Goal: Transaction & Acquisition: Register for event/course

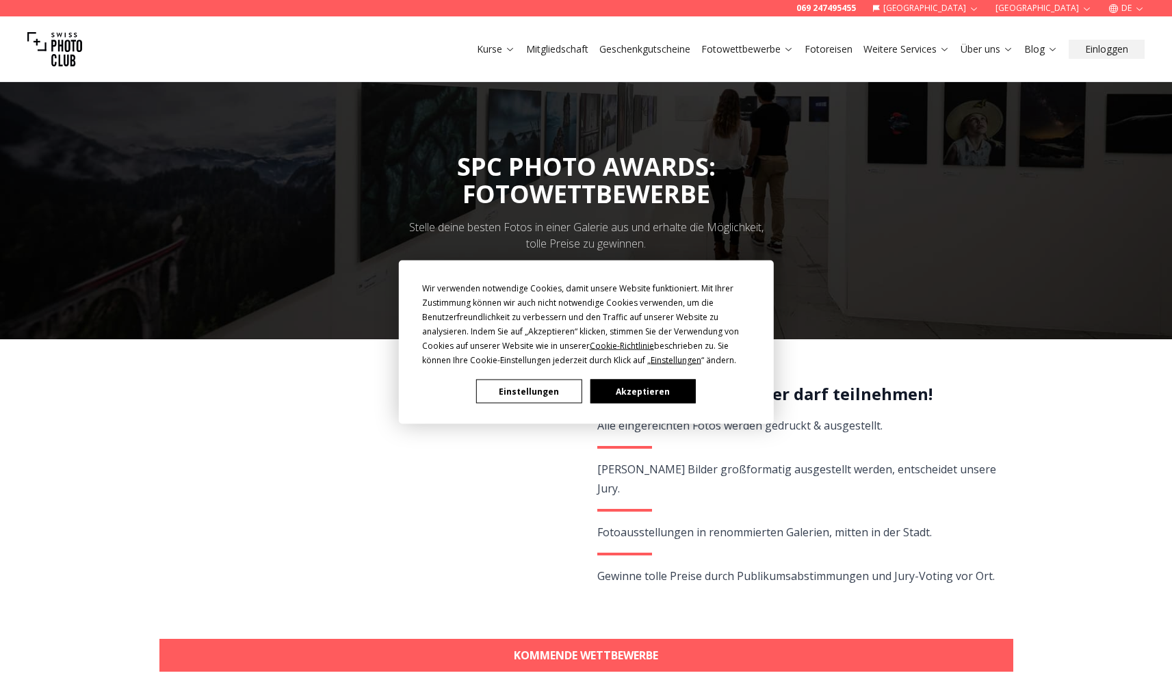
click at [642, 398] on button "Akzeptieren" at bounding box center [642, 392] width 105 height 24
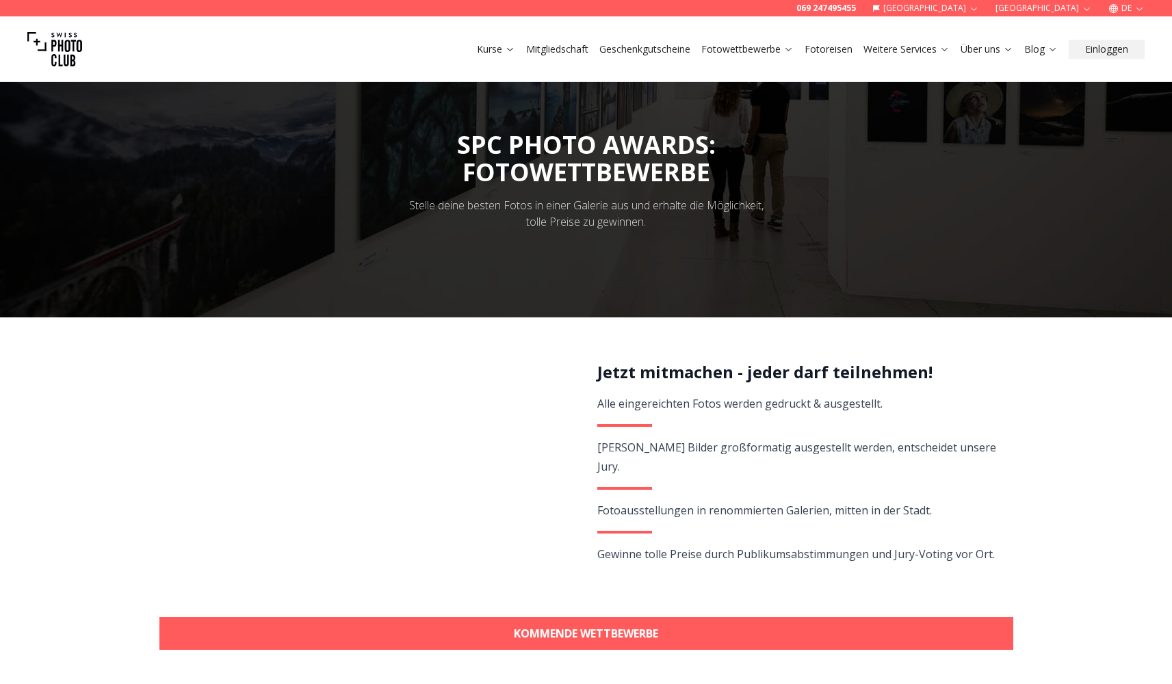
scroll to position [259, 0]
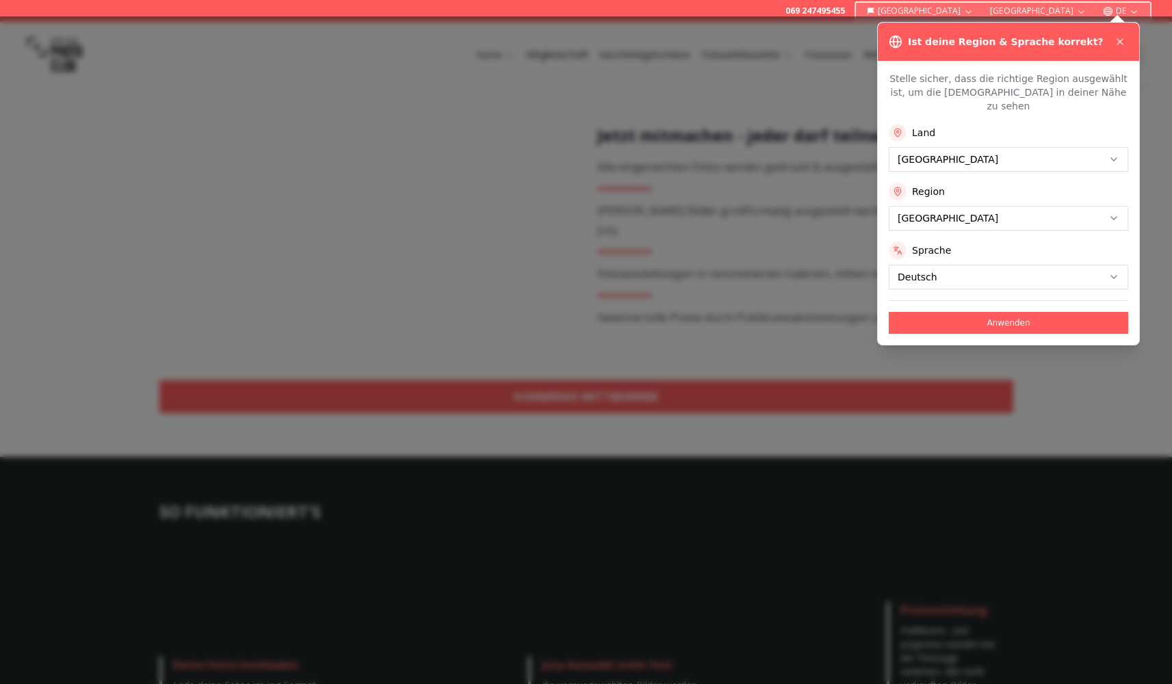
click at [805, 297] on div at bounding box center [586, 350] width 1172 height 668
drag, startPoint x: 1118, startPoint y: 42, endPoint x: 1048, endPoint y: 172, distance: 147.5
click at [1052, 169] on div "Ist deine Region & Sprache korrekt? Stelle sicher, dass die richtige Region aus…" at bounding box center [1008, 184] width 263 height 324
click at [936, 312] on button "Anwenden" at bounding box center [1008, 323] width 239 height 22
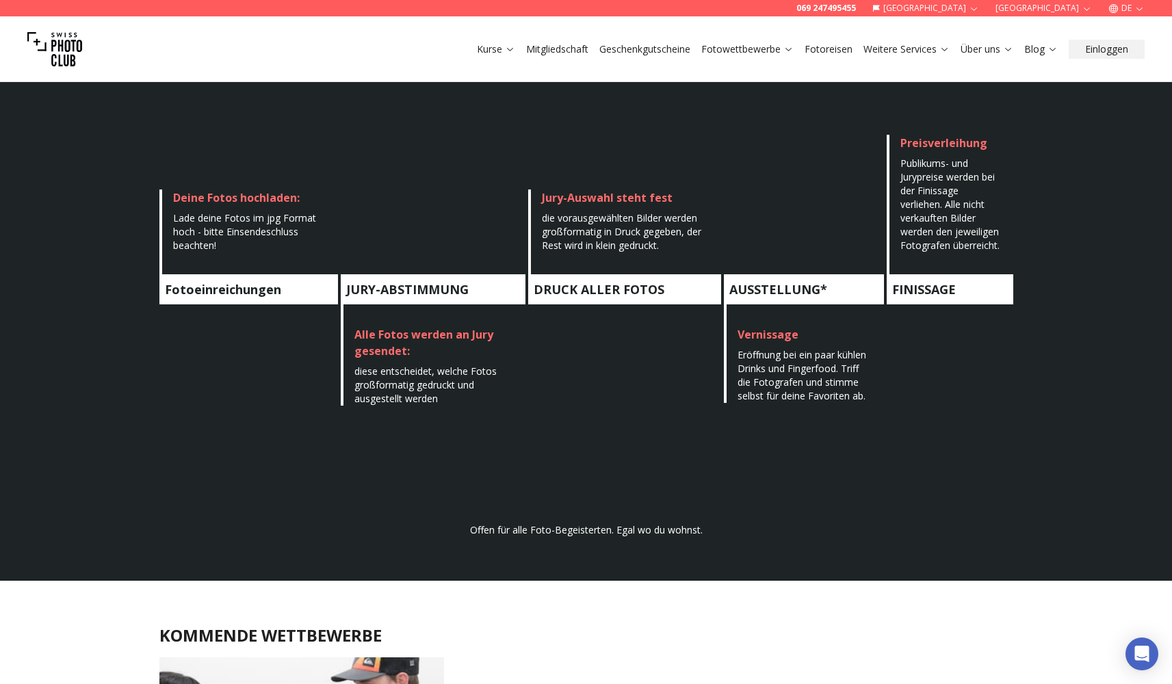
scroll to position [612, 0]
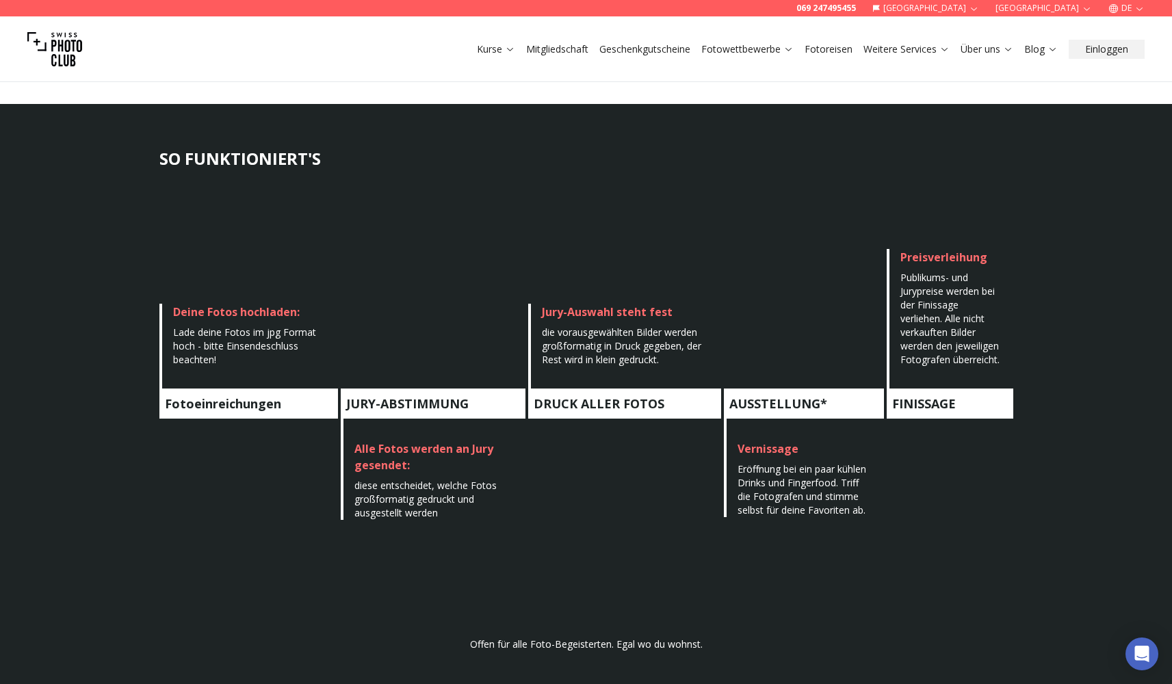
click at [207, 394] on h4 "Fotoeinreichungen" at bounding box center [248, 404] width 179 height 30
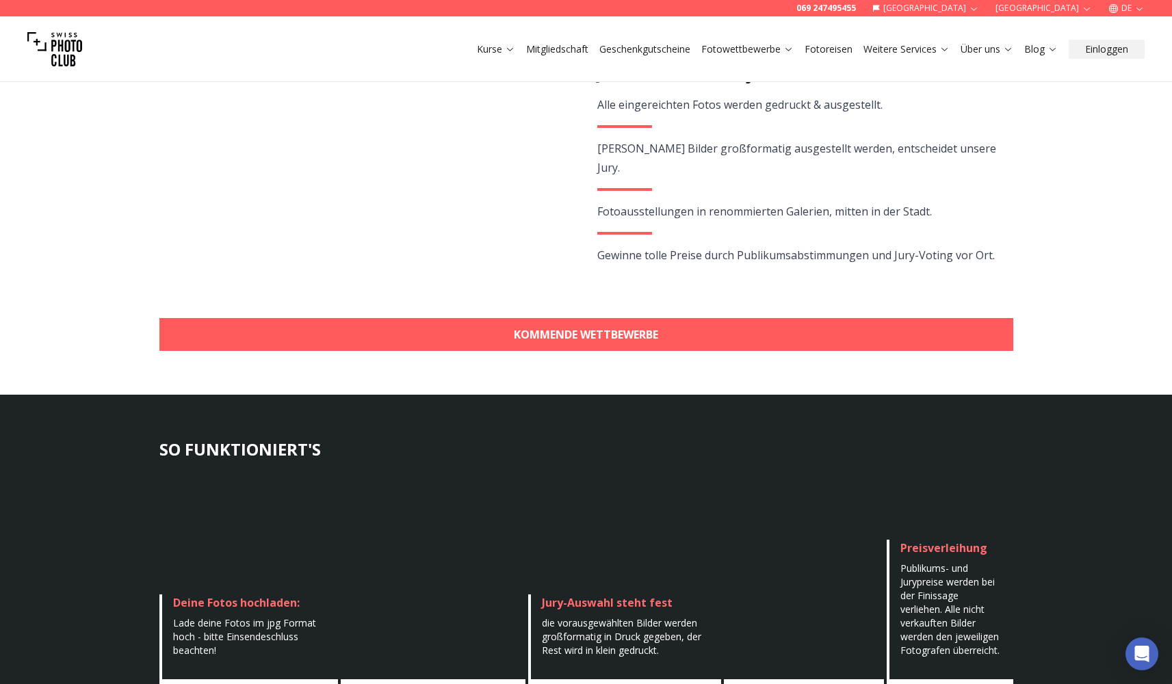
scroll to position [539, 0]
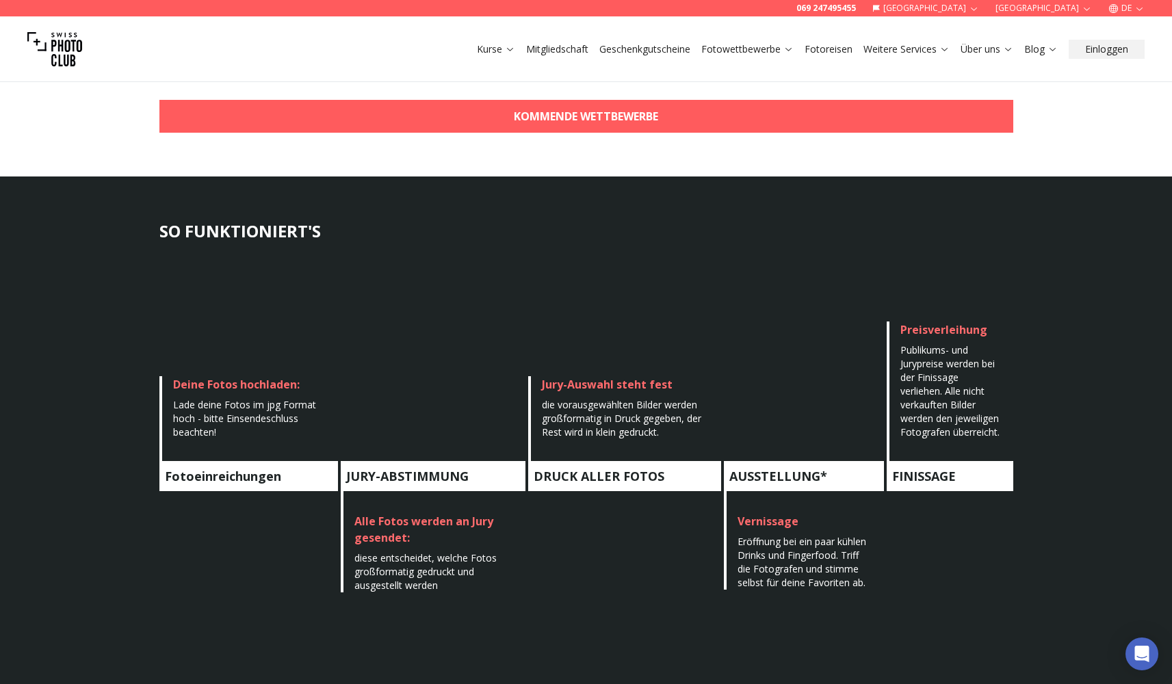
click at [298, 474] on h4 "Fotoeinreichungen" at bounding box center [248, 476] width 179 height 30
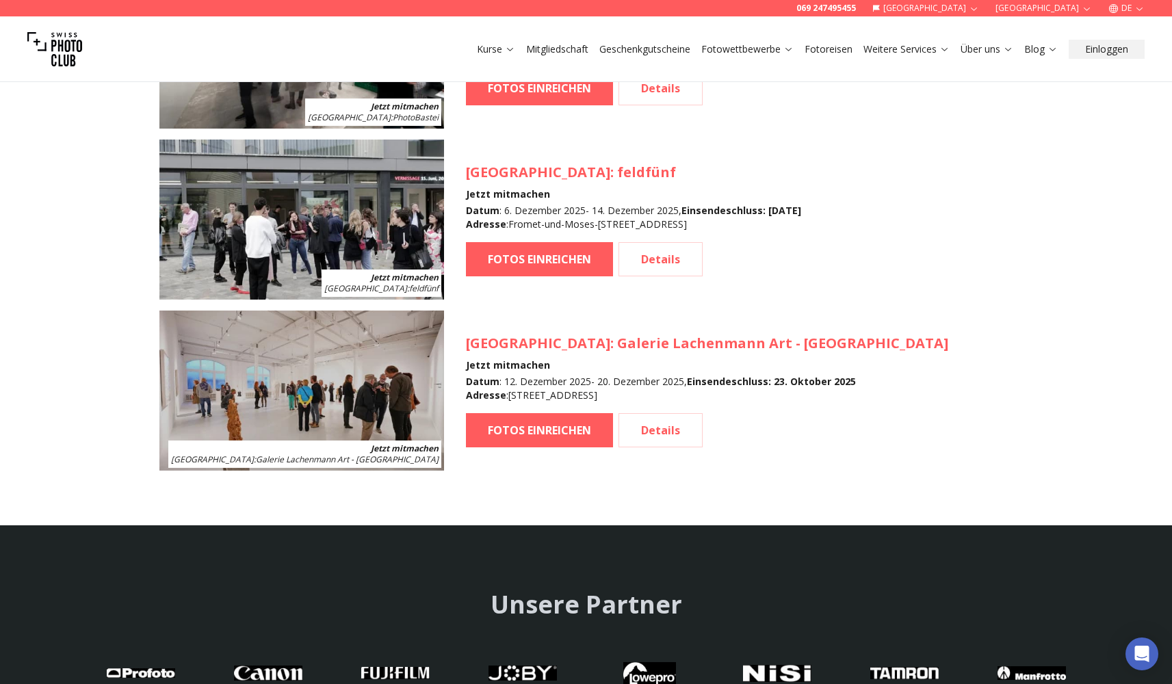
scroll to position [2373, 0]
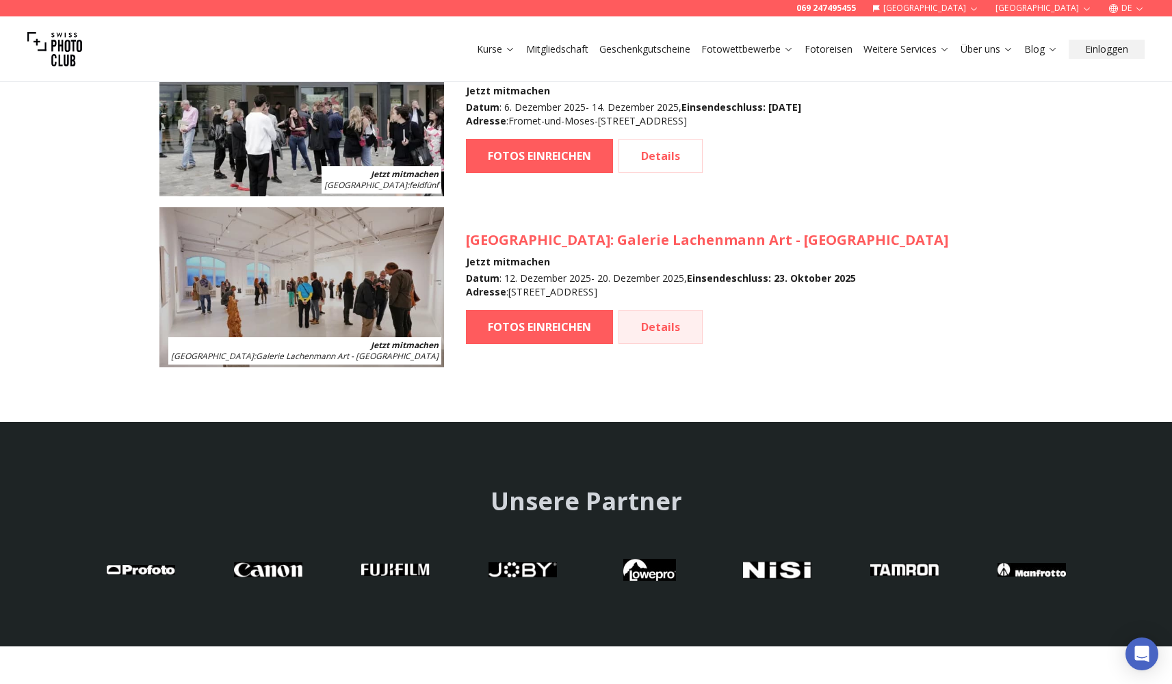
click at [640, 329] on link "Details" at bounding box center [660, 327] width 84 height 34
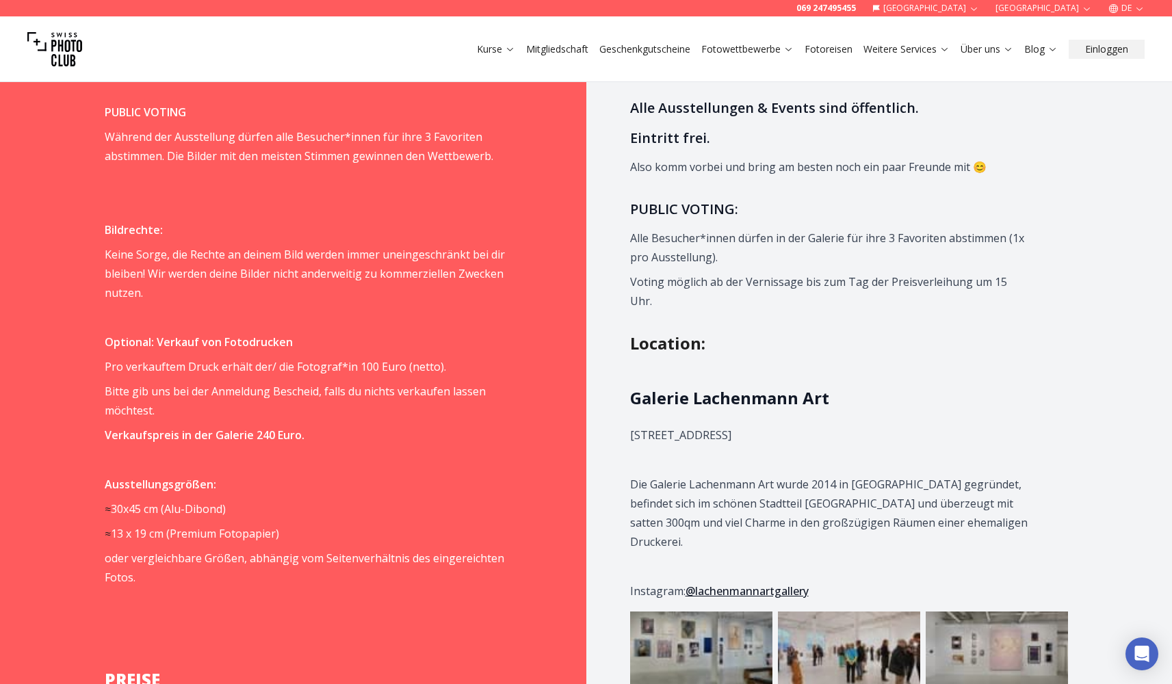
scroll to position [1676, 0]
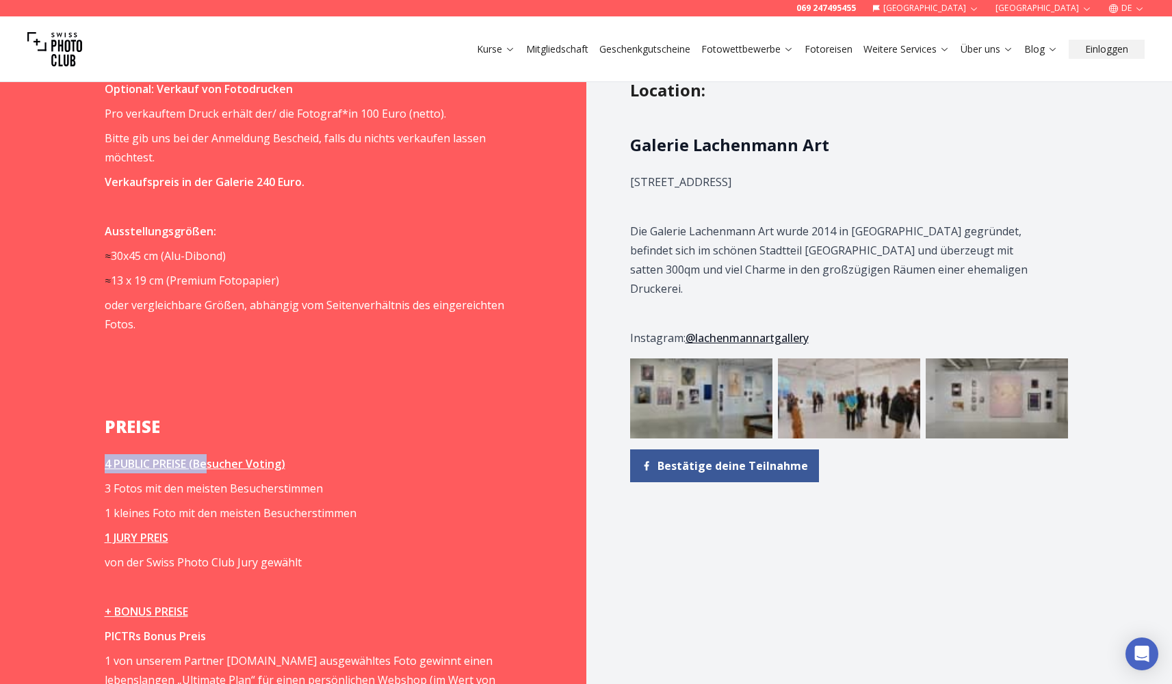
drag, startPoint x: 208, startPoint y: 409, endPoint x: 217, endPoint y: 395, distance: 16.3
click at [217, 395] on span "Dieser Moment, wenn dein Werk in der Galerie hängt und von hunderten Leuten ges…" at bounding box center [305, 339] width 400 height 1707
click at [285, 416] on h2 "PREISE" at bounding box center [305, 427] width 400 height 22
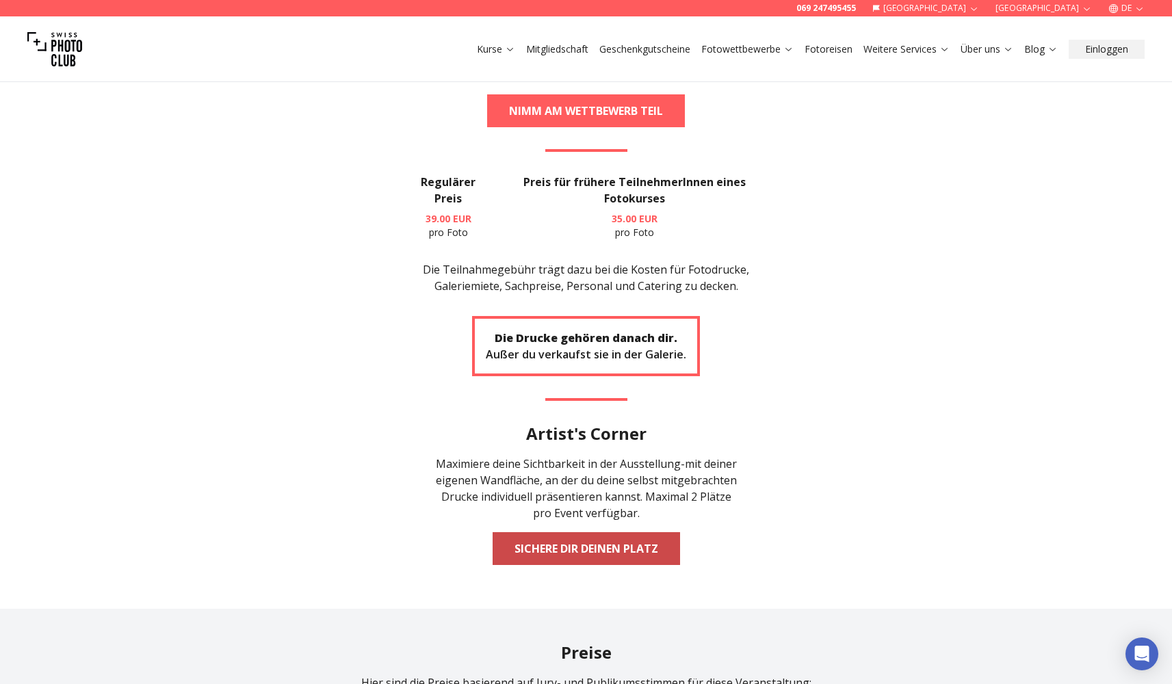
scroll to position [2925, 0]
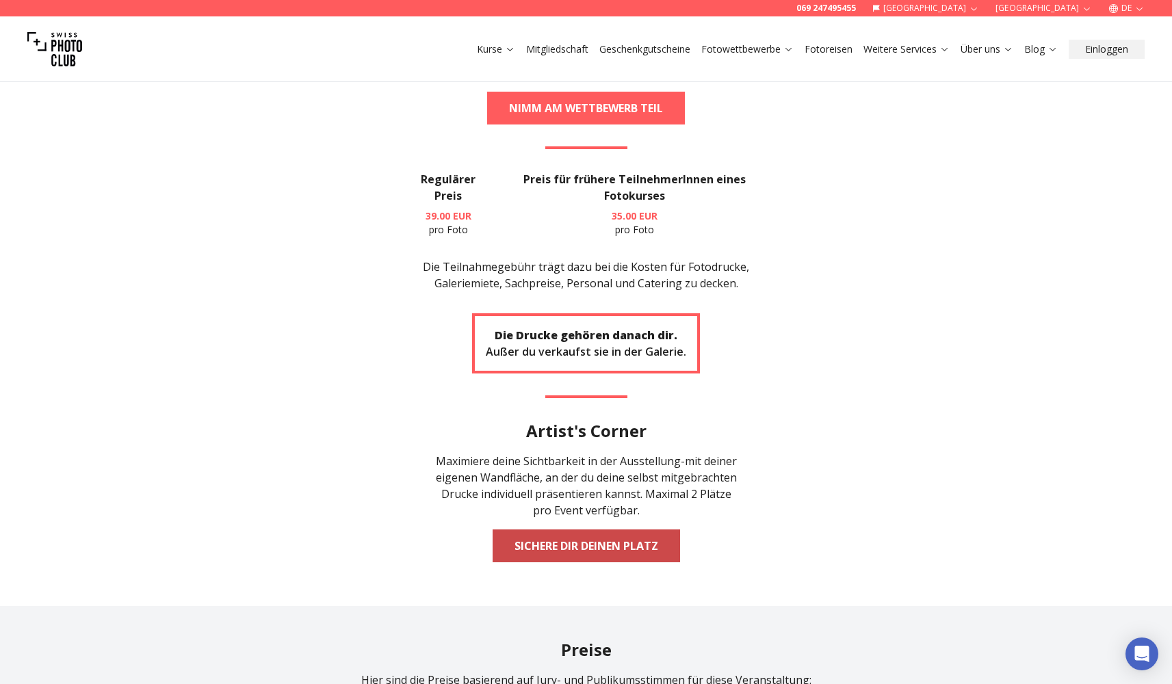
click at [617, 529] on link "Sichere dir deinen Platz" at bounding box center [585, 545] width 187 height 33
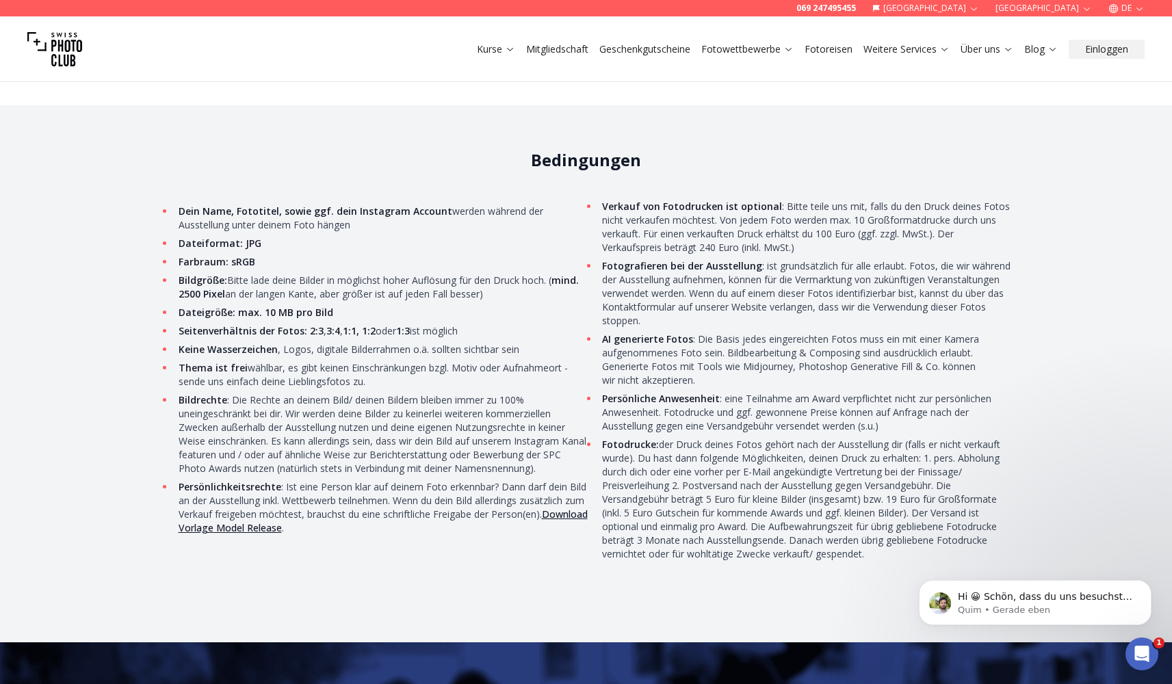
scroll to position [0, 0]
click at [215, 508] on link "Download Vorlage Model Release" at bounding box center [383, 521] width 409 height 27
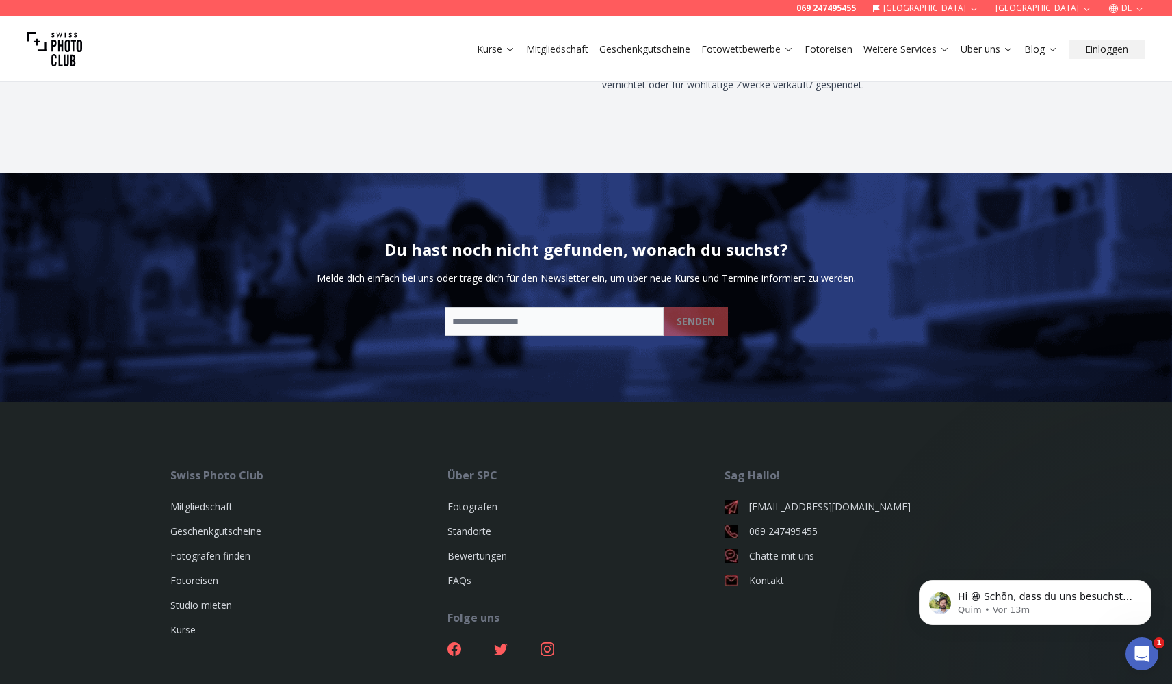
scroll to position [5028, 0]
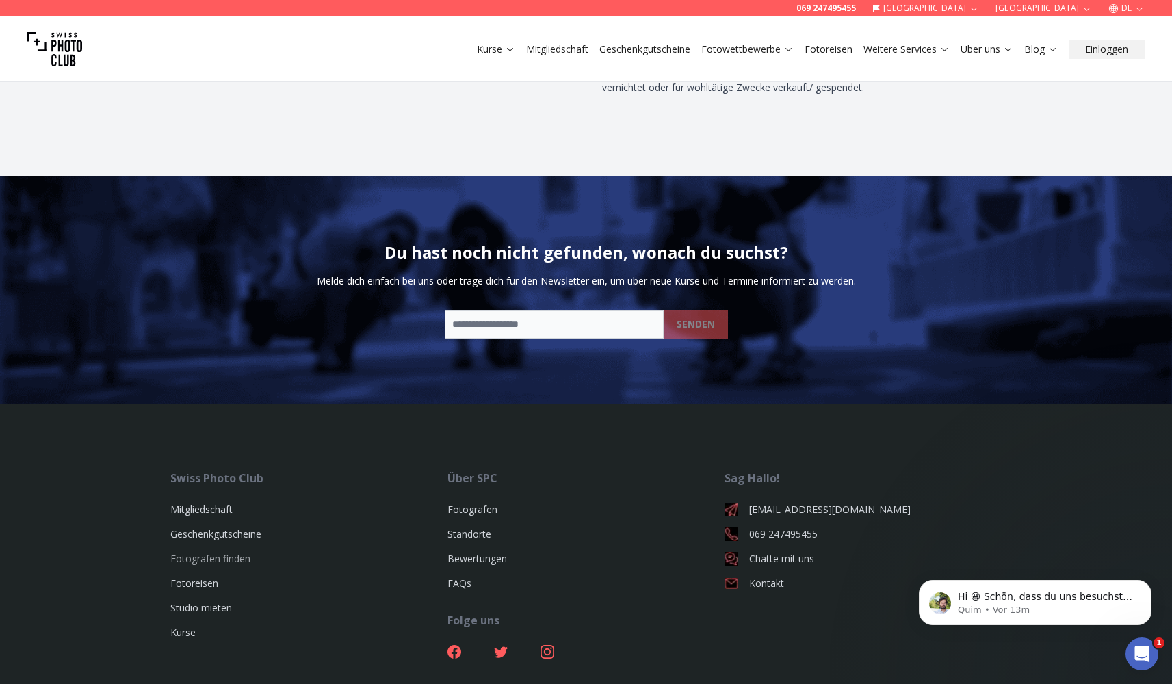
click at [192, 552] on link "Fotografen finden" at bounding box center [210, 558] width 80 height 13
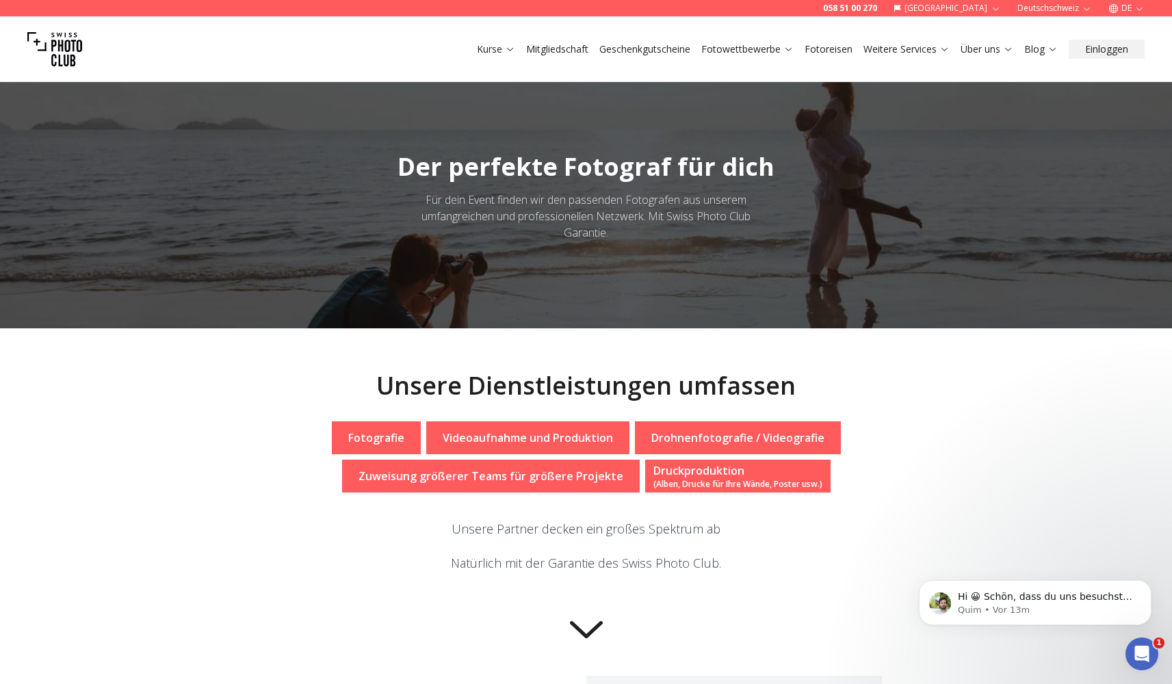
click at [373, 436] on p "Fotografie" at bounding box center [376, 438] width 56 height 16
click at [379, 449] on div "Fotografie" at bounding box center [376, 437] width 89 height 33
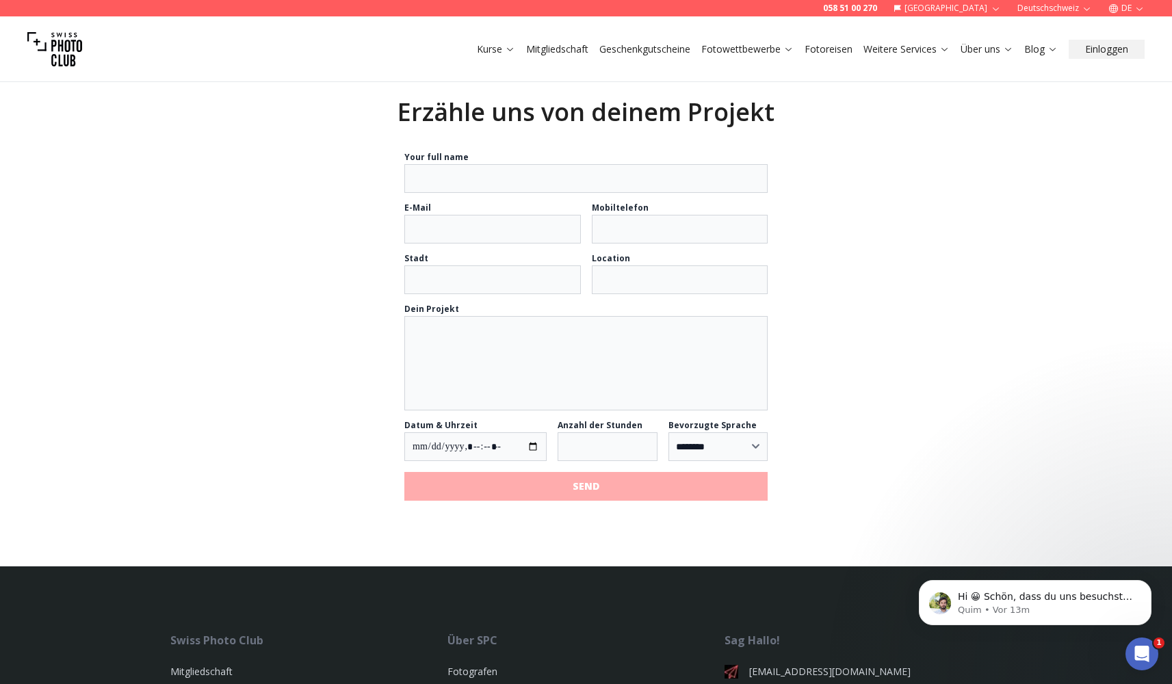
scroll to position [1196, 0]
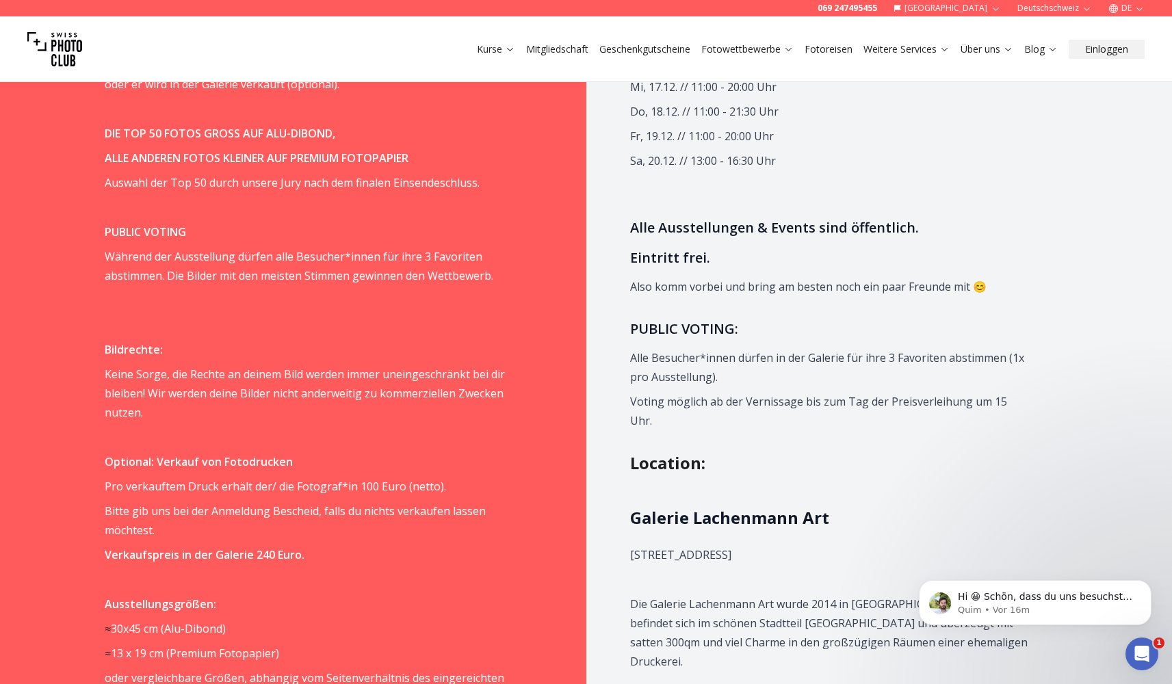
scroll to position [1538, 0]
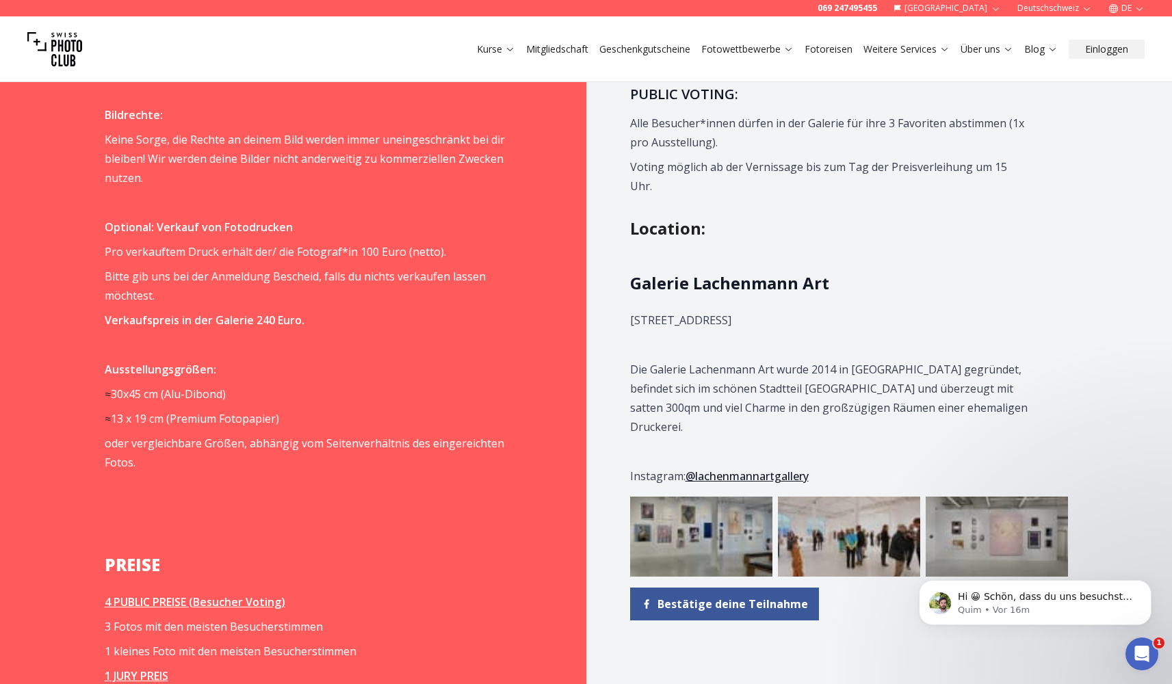
click at [672, 497] on img at bounding box center [701, 537] width 142 height 80
click at [725, 469] on link "@lachenmannartgallery" at bounding box center [746, 476] width 123 height 15
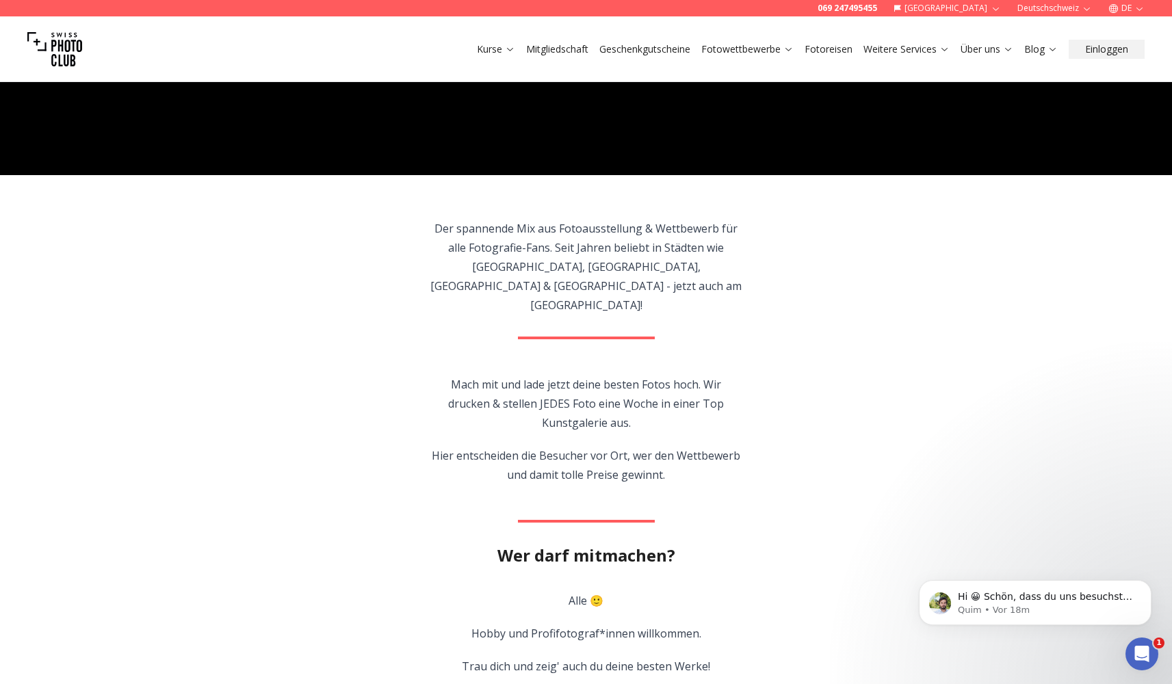
scroll to position [14, 0]
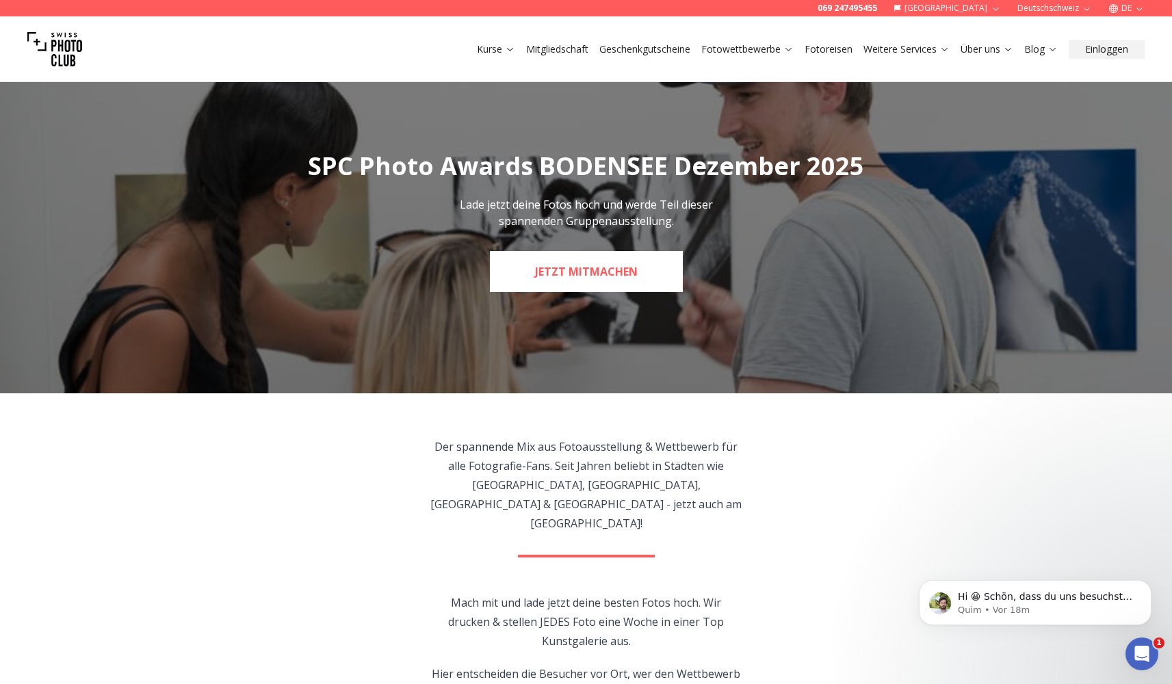
click at [598, 287] on link "JETZT MITMACHEN" at bounding box center [586, 271] width 193 height 41
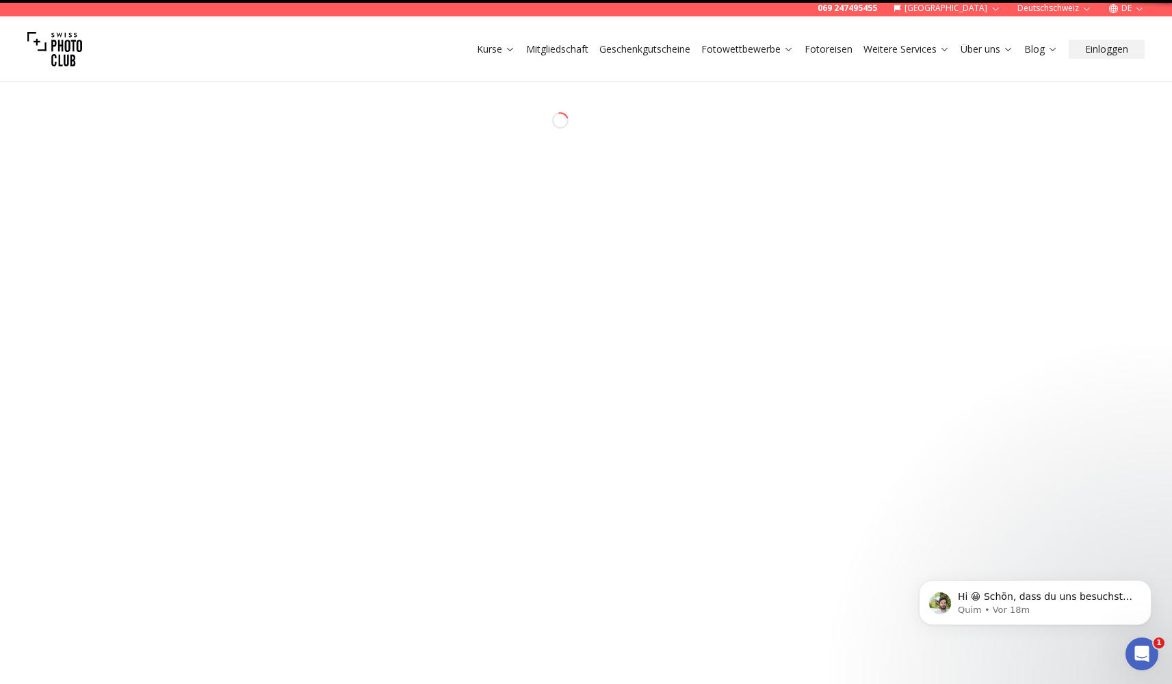
select select "*******"
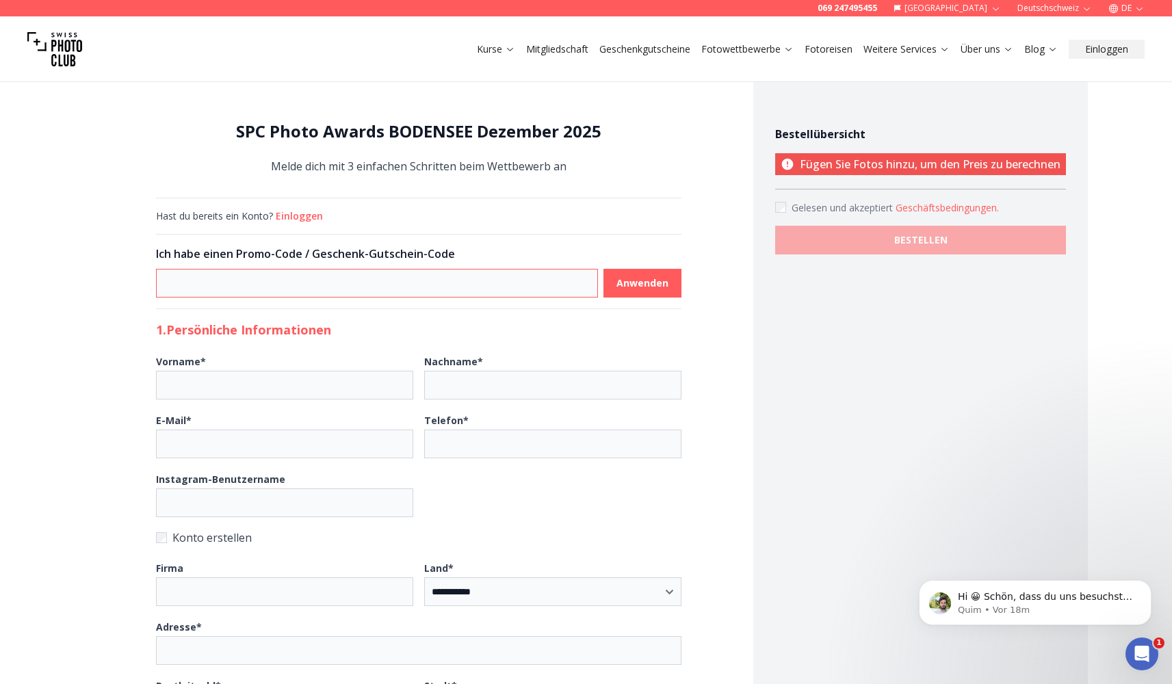
click at [502, 293] on input at bounding box center [377, 283] width 442 height 29
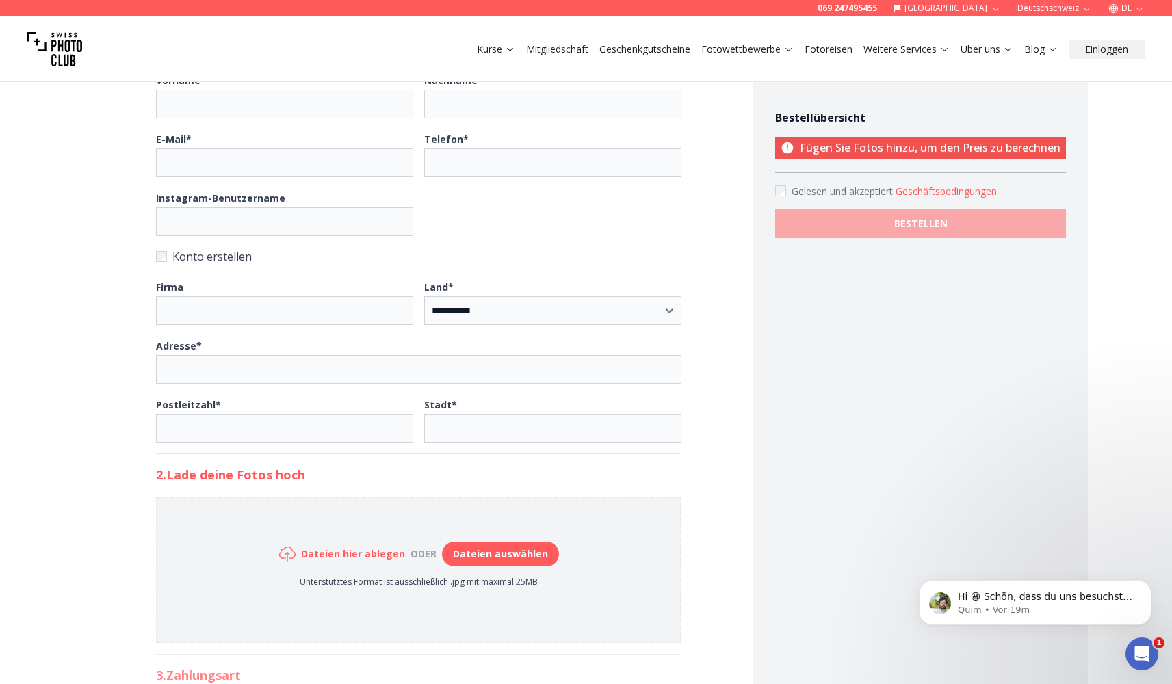
scroll to position [417, 0]
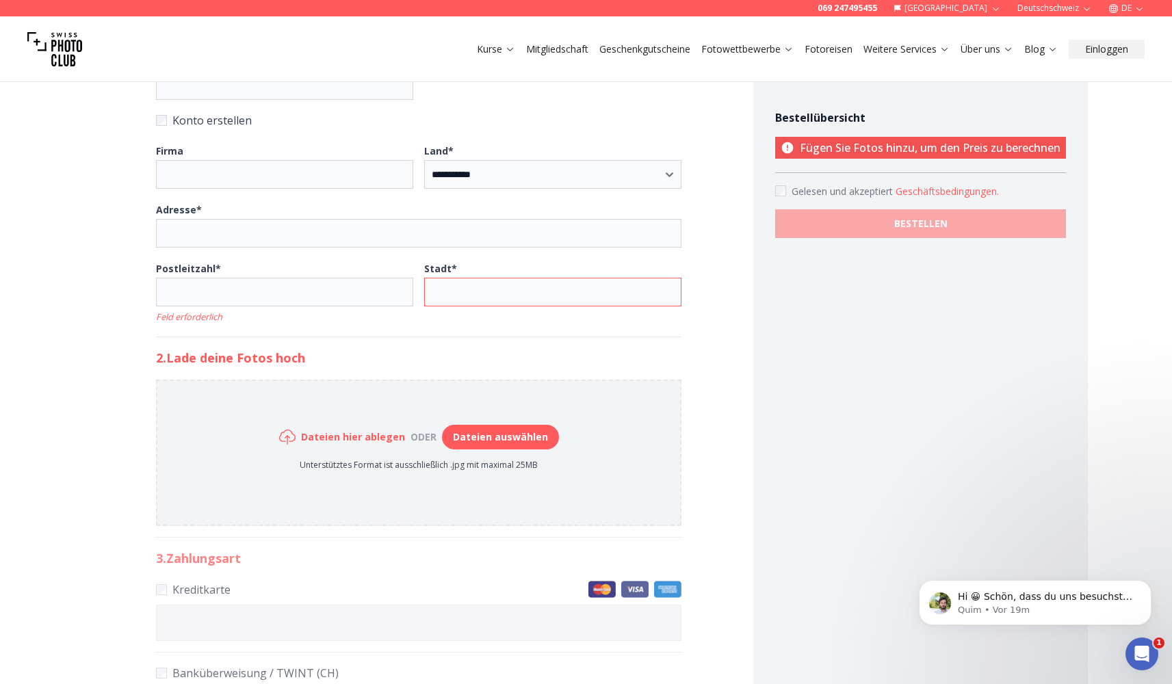
click at [679, 289] on input "Stadt *" at bounding box center [552, 292] width 257 height 29
click at [665, 293] on input "Stadt *" at bounding box center [552, 292] width 257 height 29
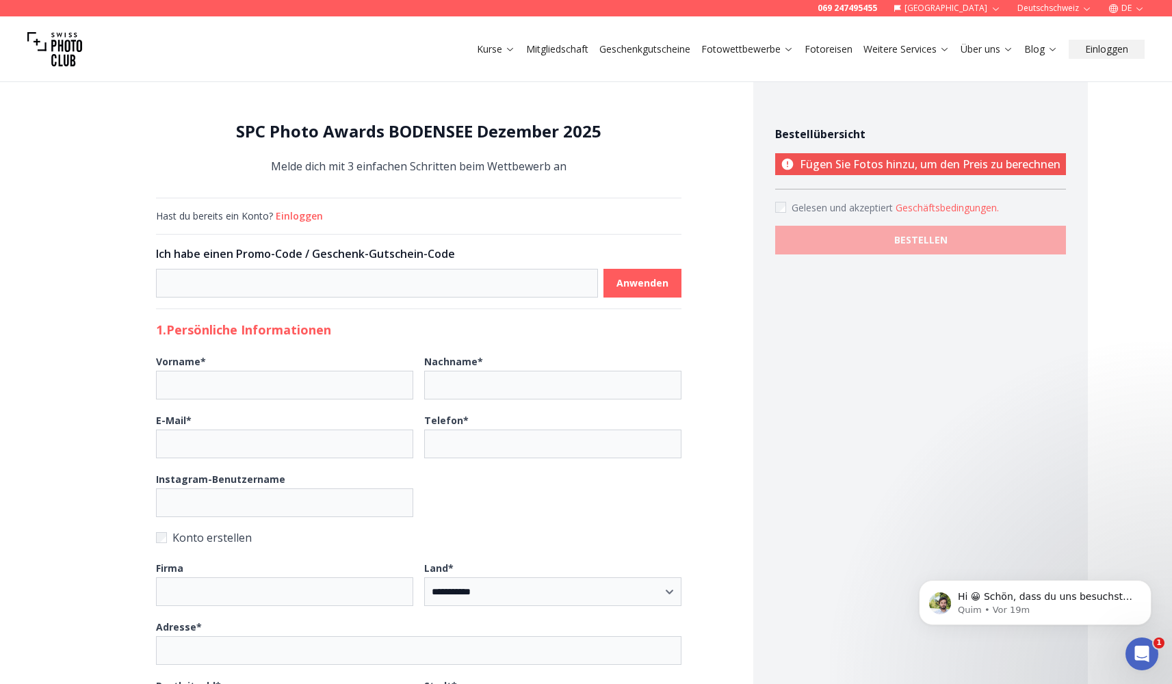
scroll to position [462, 0]
